Goal: Complete application form

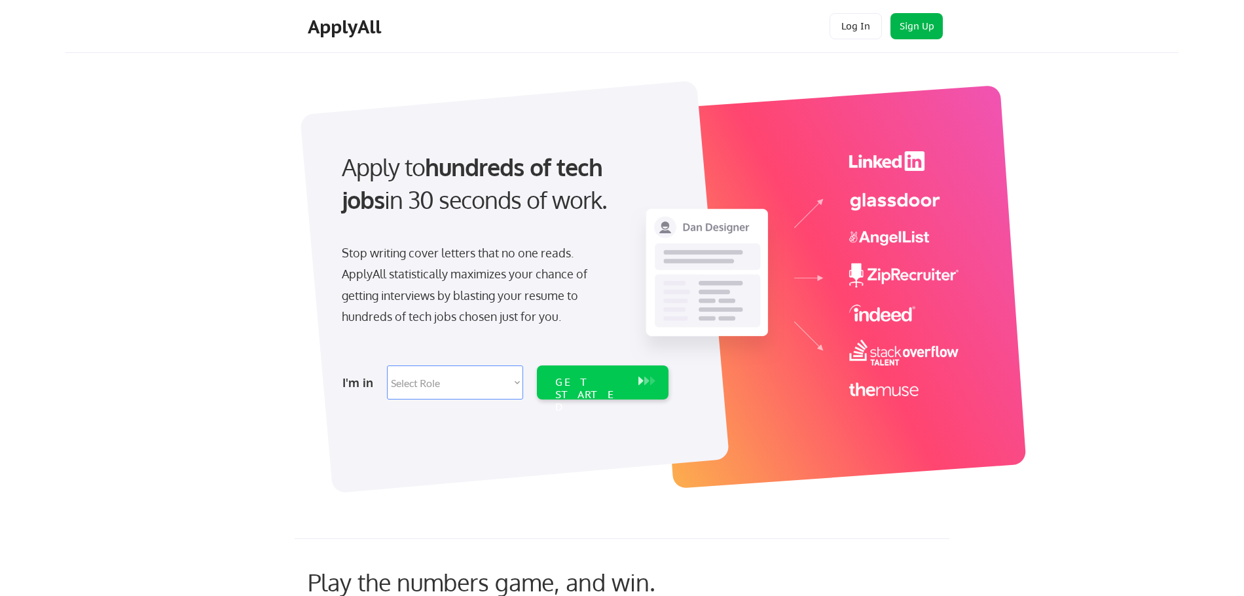
click at [914, 25] on button "Sign Up" at bounding box center [917, 26] width 52 height 26
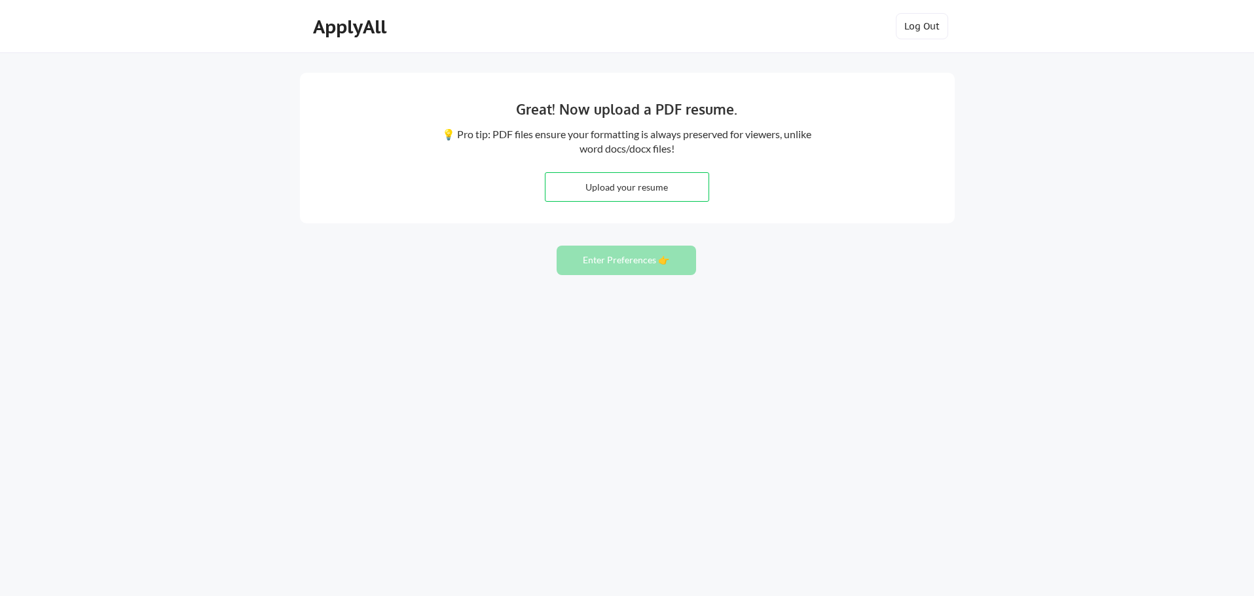
click at [635, 187] on input "file" at bounding box center [626, 187] width 163 height 28
type input "C:\fakepath\Douglas Jambor Resume August 2025 v Final.pdf"
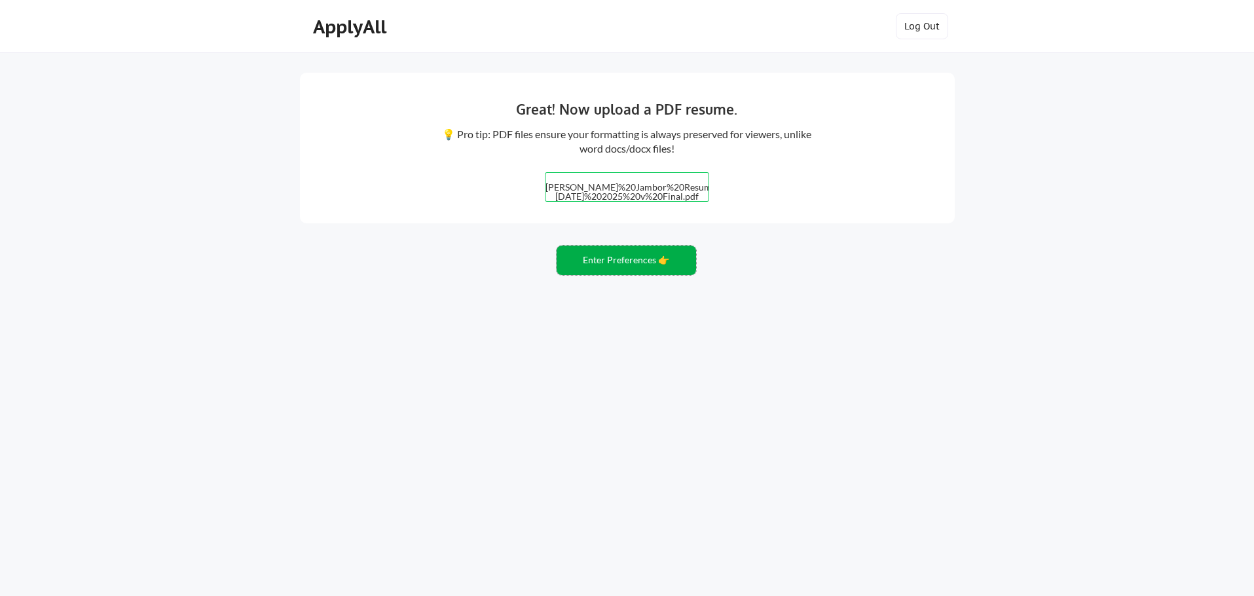
click at [625, 260] on button "Enter Preferences 👉" at bounding box center [626, 260] width 139 height 29
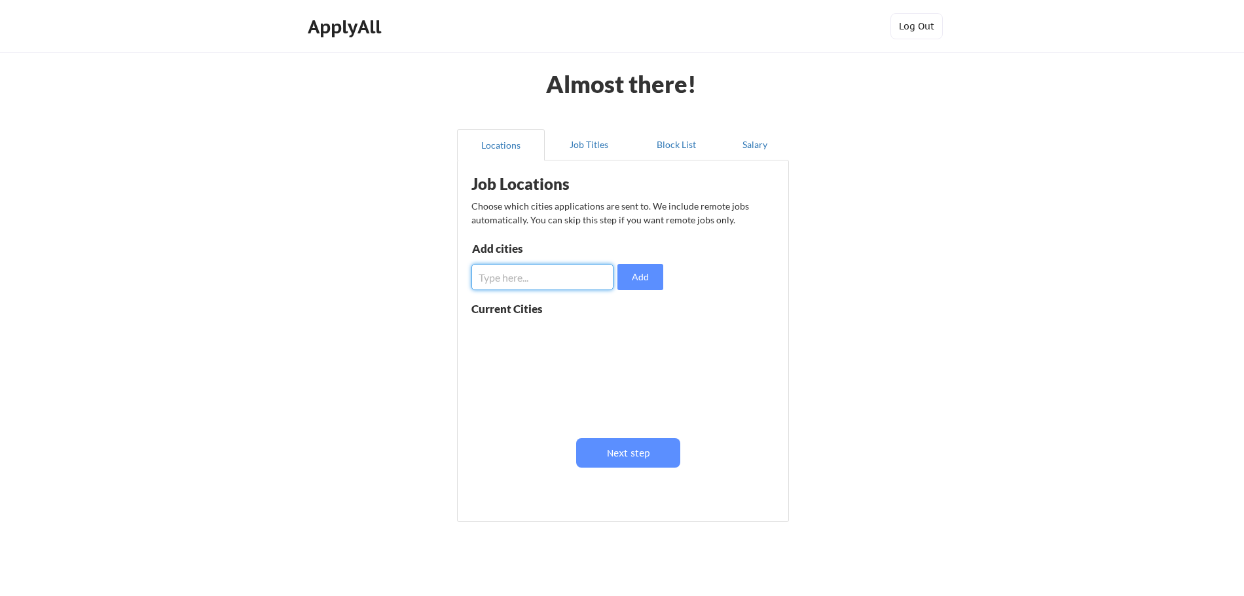
click at [545, 278] on input "input" at bounding box center [542, 277] width 142 height 26
type input "[GEOGRAPHIC_DATA], [GEOGRAPHIC_DATA]"
click at [653, 276] on button "Add" at bounding box center [641, 277] width 46 height 26
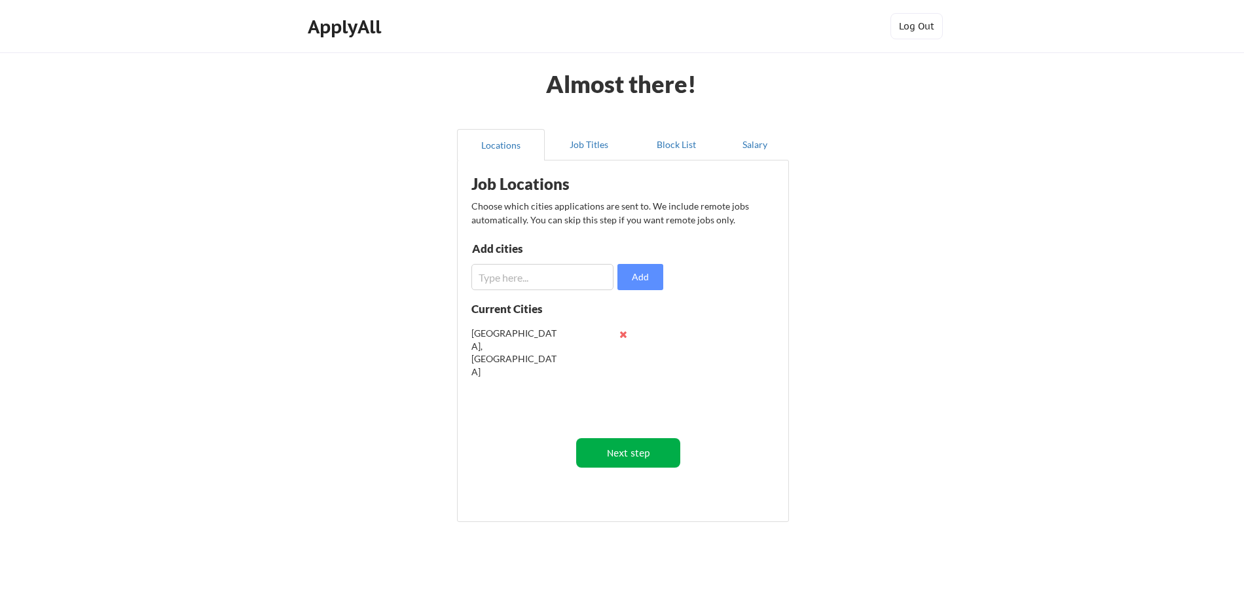
click at [636, 452] on button "Next step" at bounding box center [628, 452] width 104 height 29
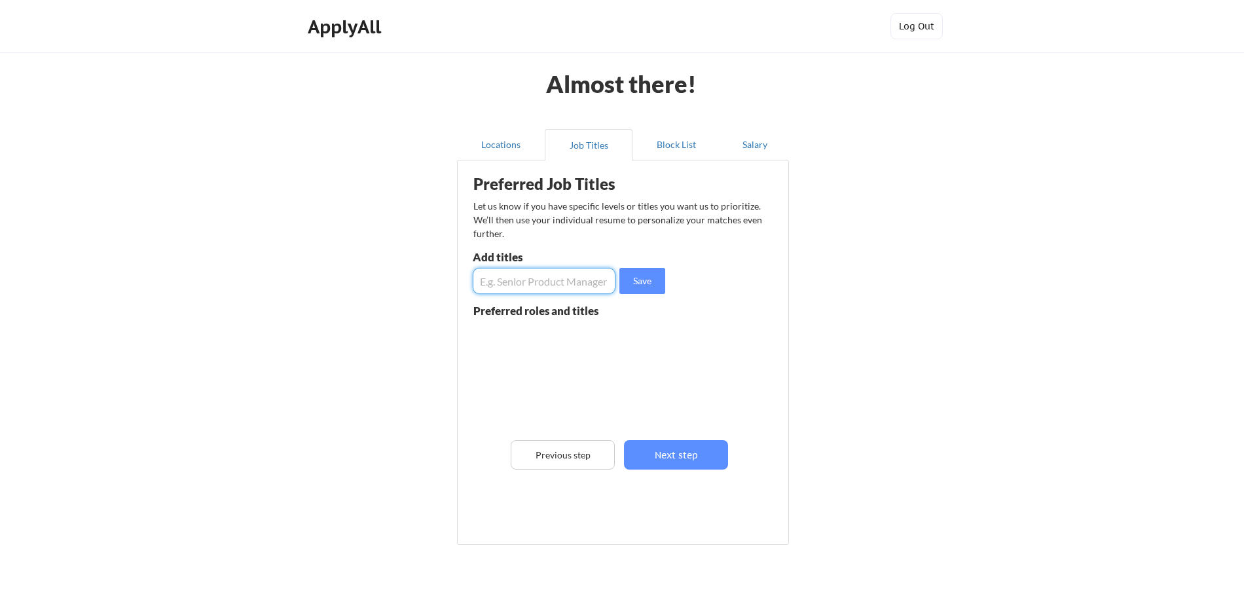
drag, startPoint x: 515, startPoint y: 278, endPoint x: 585, endPoint y: 279, distance: 70.1
click at [519, 278] on input "input" at bounding box center [544, 281] width 143 height 26
type input "Cybersecurity"
click at [659, 278] on button "Save" at bounding box center [642, 281] width 46 height 26
click at [533, 281] on input "input" at bounding box center [544, 281] width 143 height 26
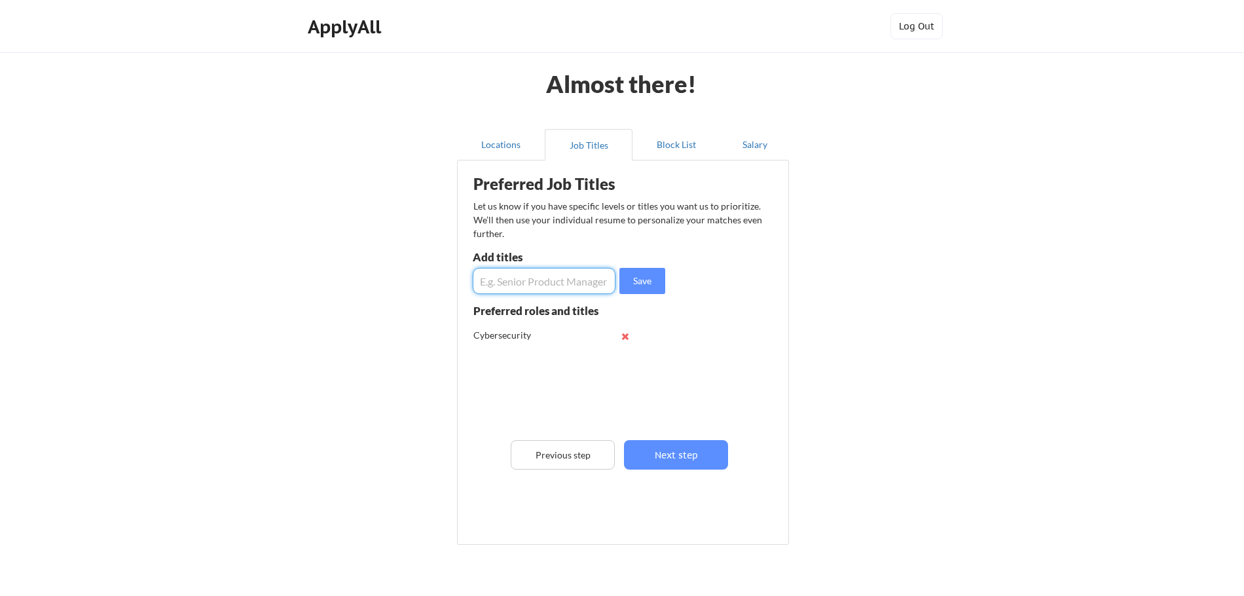
click at [546, 289] on input "input" at bounding box center [544, 281] width 143 height 26
type input "Consultant"
click at [644, 284] on button "Save" at bounding box center [642, 281] width 46 height 26
click at [507, 291] on input "input" at bounding box center [544, 281] width 143 height 26
type input "Director"
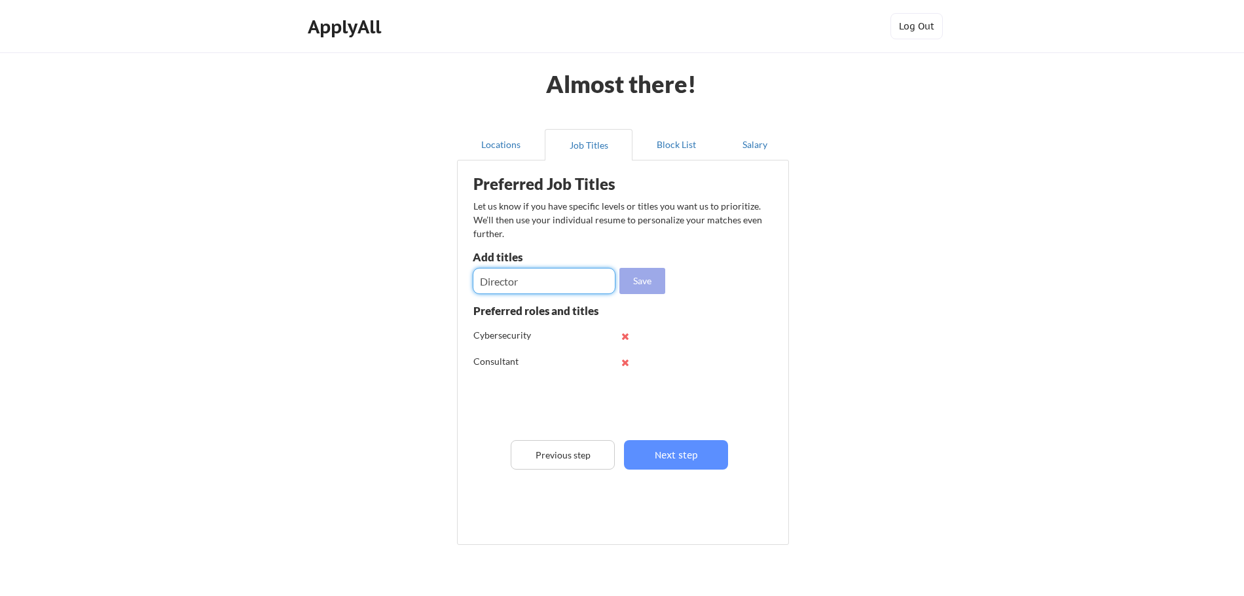
click at [642, 289] on button "Save" at bounding box center [642, 281] width 46 height 26
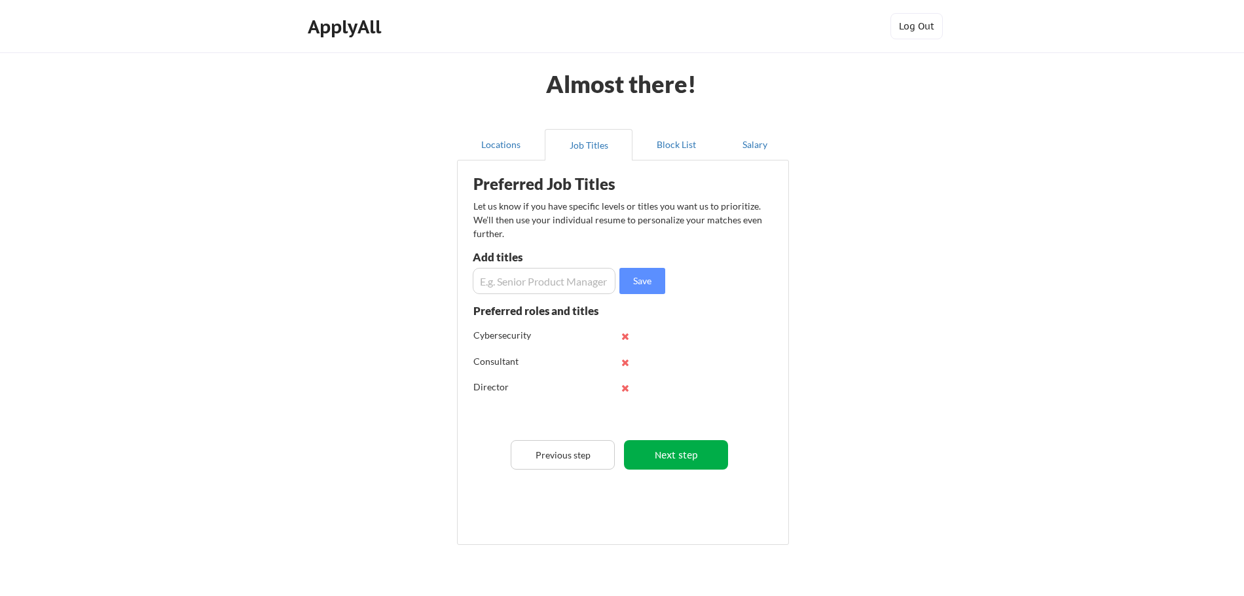
click at [688, 466] on button "Next step" at bounding box center [676, 454] width 104 height 29
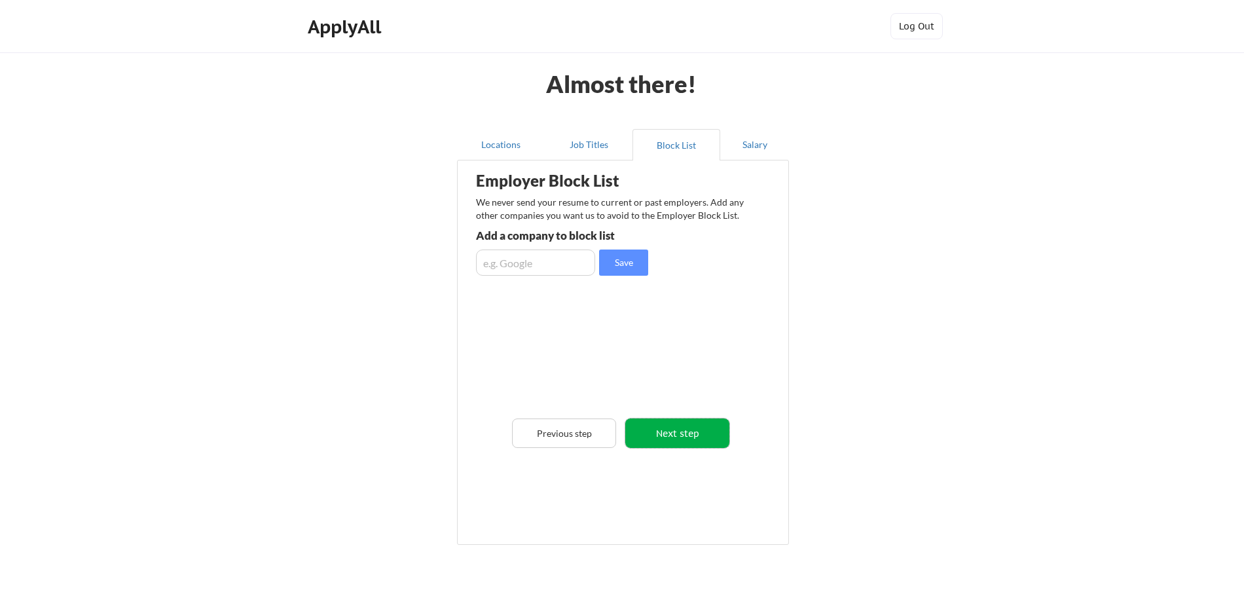
click at [671, 436] on button "Next step" at bounding box center [677, 432] width 104 height 29
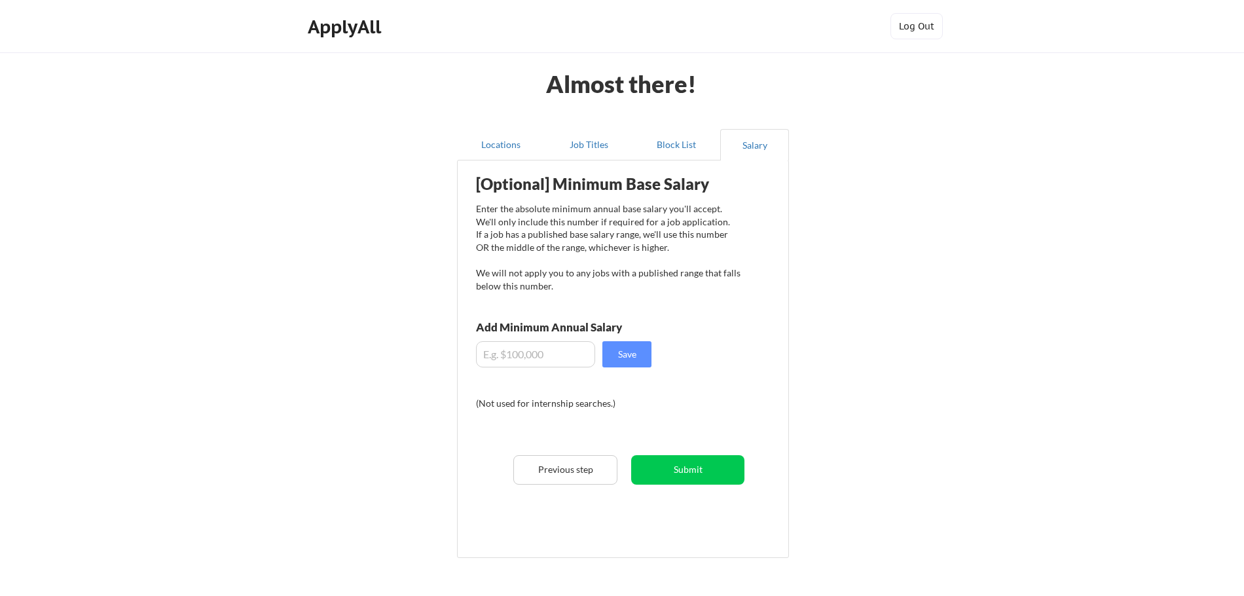
click at [559, 356] on input "input" at bounding box center [535, 354] width 119 height 26
type input "$140,000"
click at [636, 350] on button "Save" at bounding box center [626, 354] width 49 height 26
click at [712, 475] on button "Submit" at bounding box center [687, 469] width 113 height 29
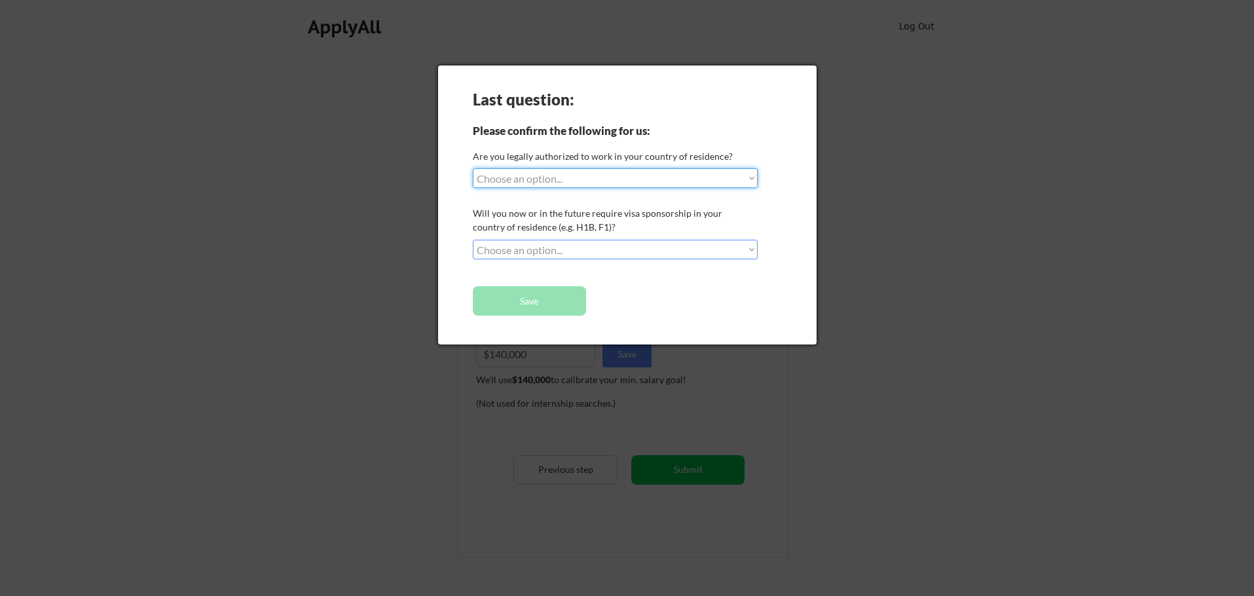
click at [577, 181] on select "Choose an option... Yes, I am a US Citizen Yes, I am a Canadian Citizen Yes, I …" at bounding box center [615, 178] width 285 height 20
click at [568, 183] on select "Choose an option... Yes, I am a US Citizen Yes, I am a Canadian Citizen Yes, I …" at bounding box center [615, 178] width 285 height 20
select select ""yes__i_am_a_us_citizen""
click at [473, 168] on select "Choose an option... Yes, I am a US Citizen Yes, I am a Canadian Citizen Yes, I …" at bounding box center [615, 178] width 285 height 20
click at [561, 250] on select "Choose an option... No, I will not need sponsorship Yes, I will need sponsorship" at bounding box center [615, 250] width 285 height 20
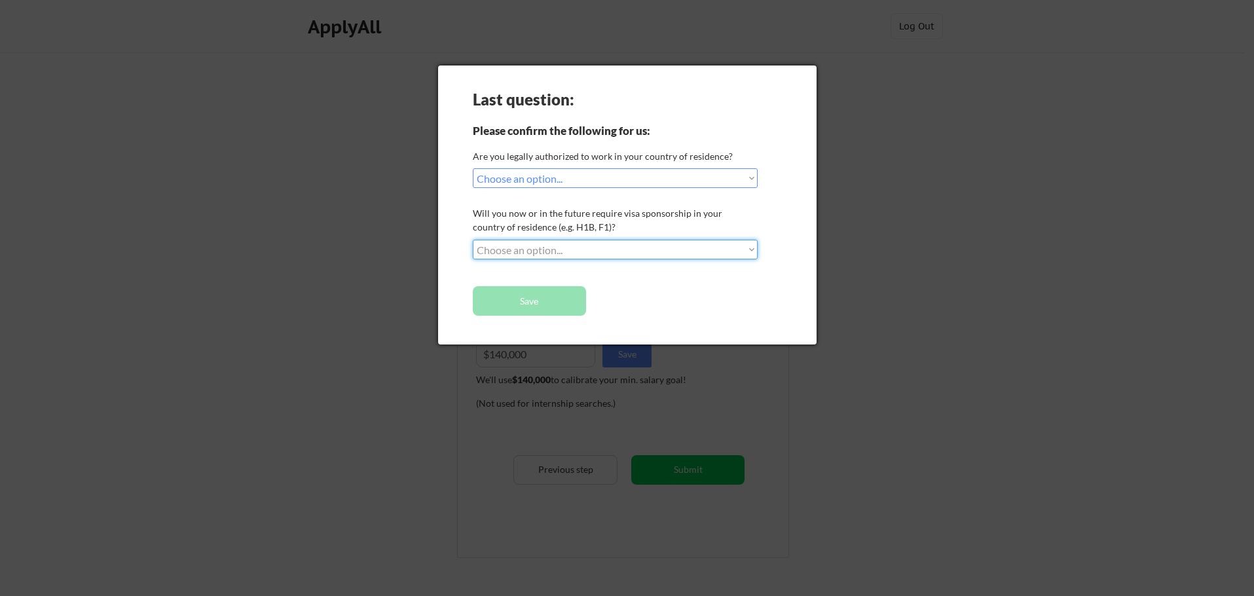
select select ""no__i_will_not_need_sponsorship""
click at [473, 240] on select "Choose an option... No, I will not need sponsorship Yes, I will need sponsorship" at bounding box center [615, 250] width 285 height 20
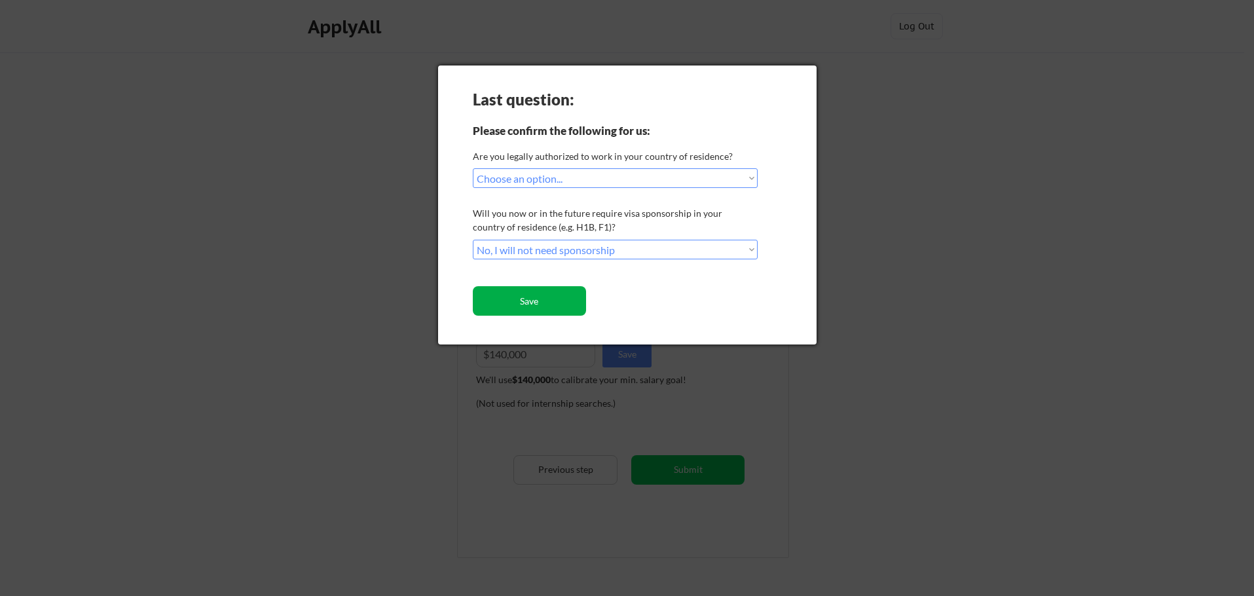
click at [557, 292] on button "Save" at bounding box center [529, 300] width 113 height 29
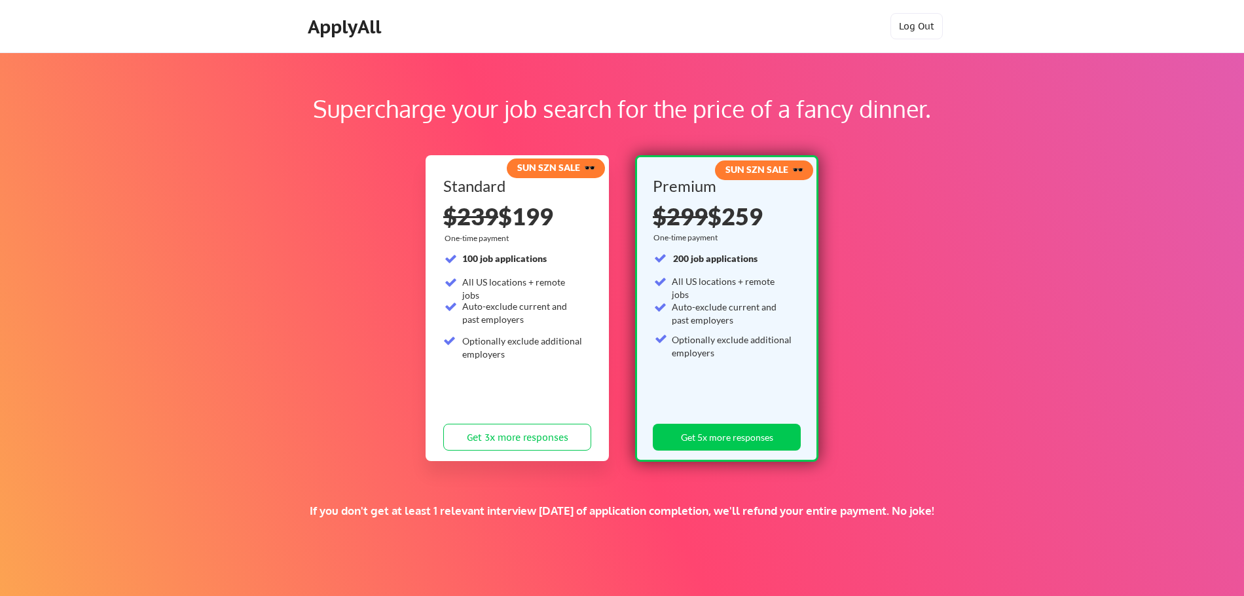
click at [913, 4] on div "ApplyAll Log In Sign Up Log Out" at bounding box center [622, 26] width 1244 height 53
drag, startPoint x: 929, startPoint y: 26, endPoint x: 908, endPoint y: 44, distance: 27.4
click at [929, 28] on button "Log Out" at bounding box center [917, 26] width 52 height 26
